Goal: Information Seeking & Learning: Learn about a topic

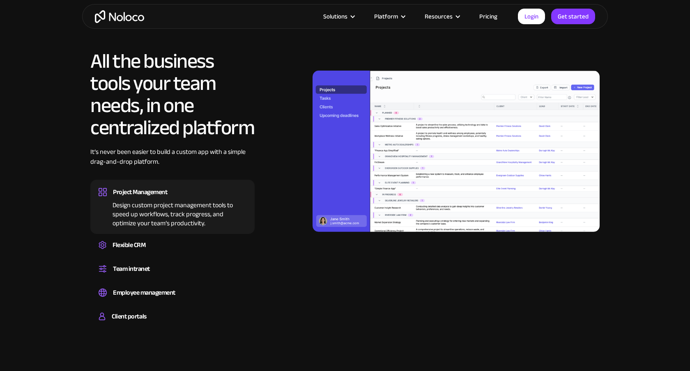
scroll to position [732, 0]
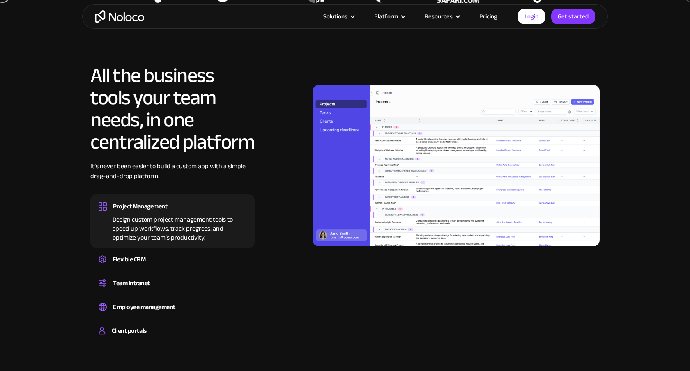
click at [491, 16] on link "Pricing" at bounding box center [488, 16] width 39 height 11
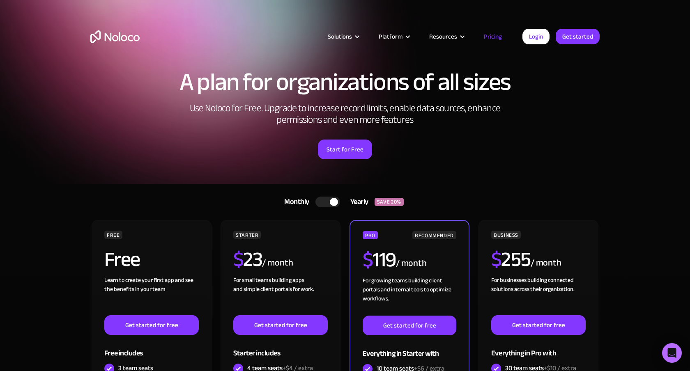
click at [327, 199] on div at bounding box center [327, 202] width 25 height 11
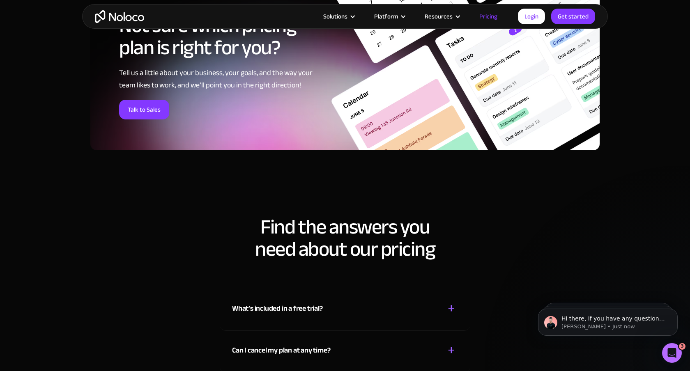
scroll to position [3331, 0]
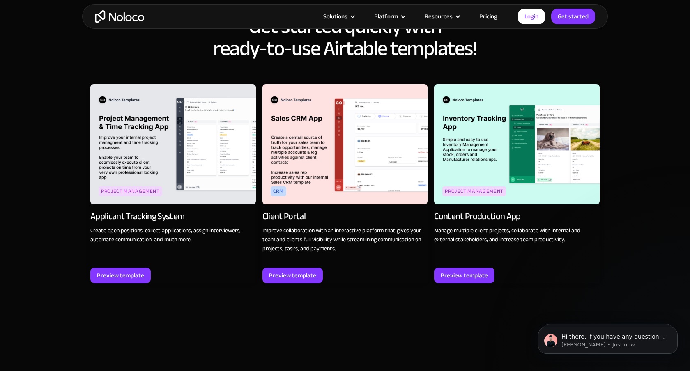
scroll to position [968, 0]
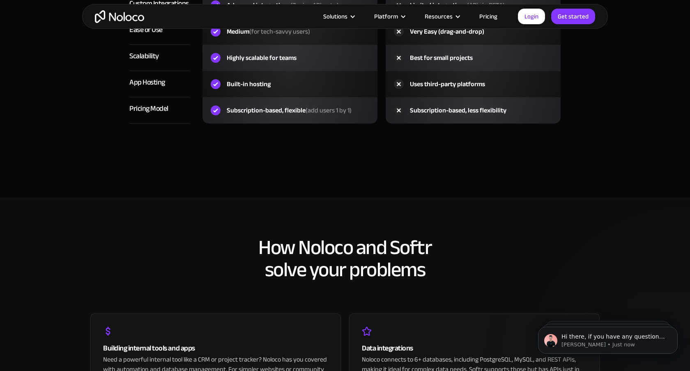
scroll to position [1380, 0]
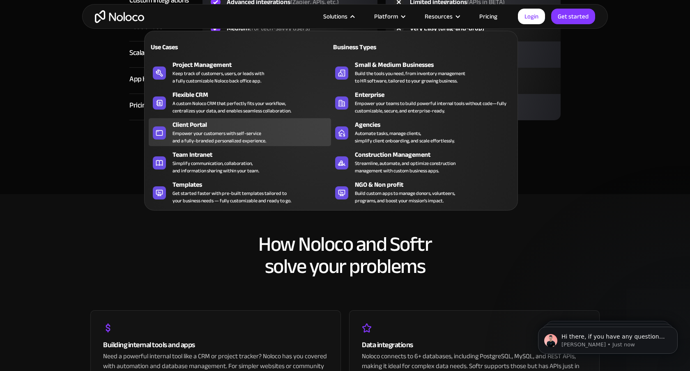
click at [240, 133] on div "Empower your customers with self-service and a fully-branded personalized exper…" at bounding box center [219, 137] width 94 height 15
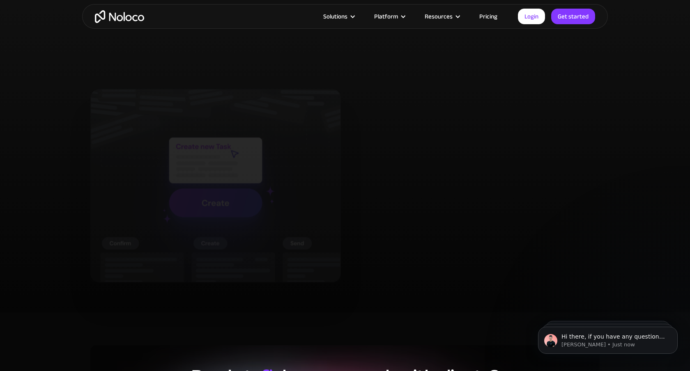
scroll to position [1622, 0]
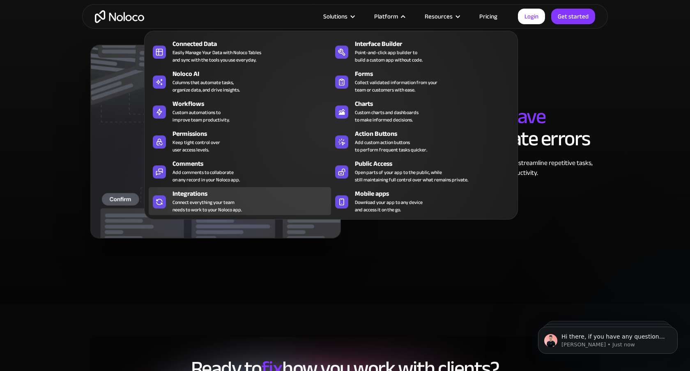
click at [242, 209] on div "Connect everything your team needs to work to your Noloco app." at bounding box center [206, 206] width 69 height 15
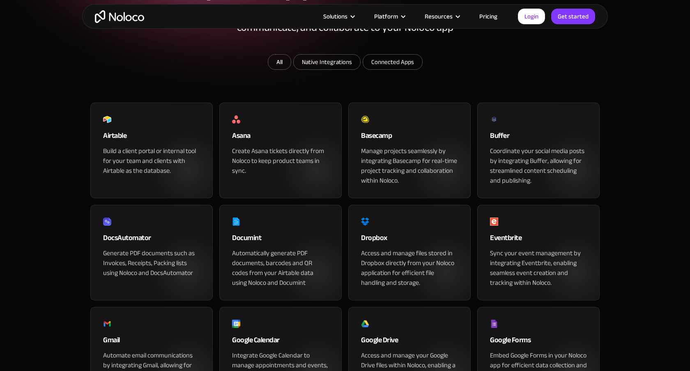
scroll to position [152, 0]
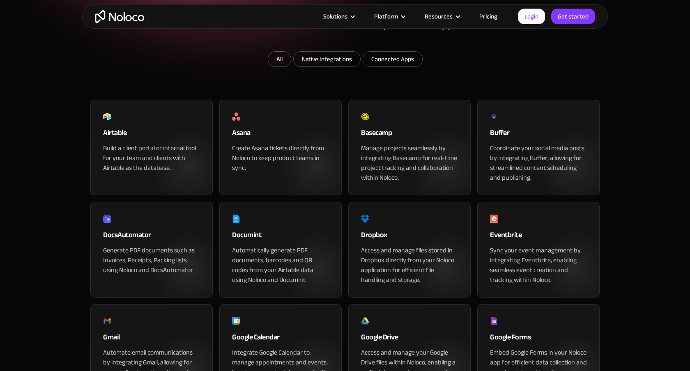
click at [585, 69] on div "All Native Integrations Connected Apps Thank you! Your submission has been rece…" at bounding box center [344, 60] width 509 height 18
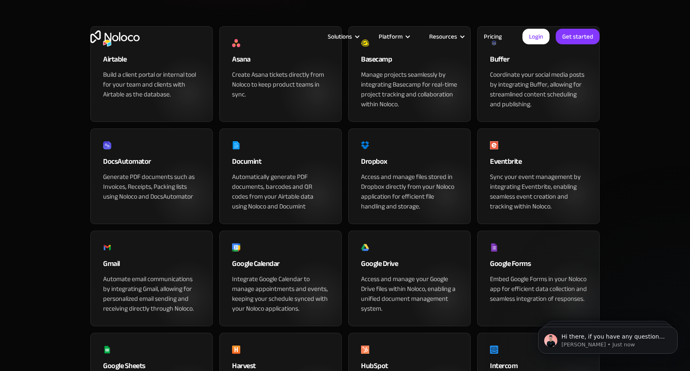
scroll to position [0, 0]
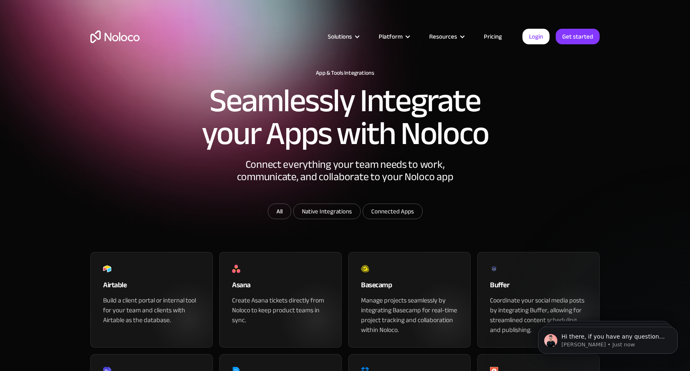
click at [483, 31] on link "Pricing" at bounding box center [492, 36] width 39 height 11
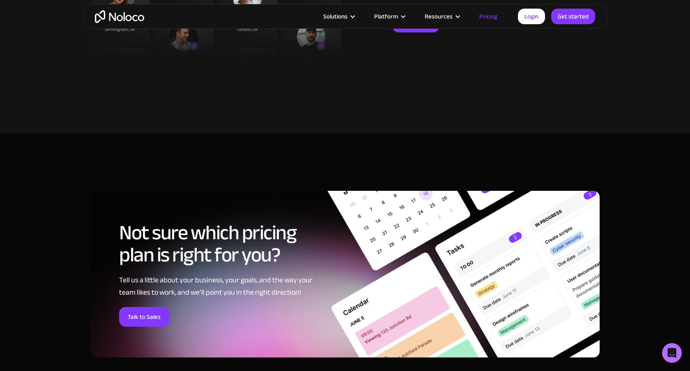
scroll to position [3123, 0]
